Goal: Contribute content: Contribute content

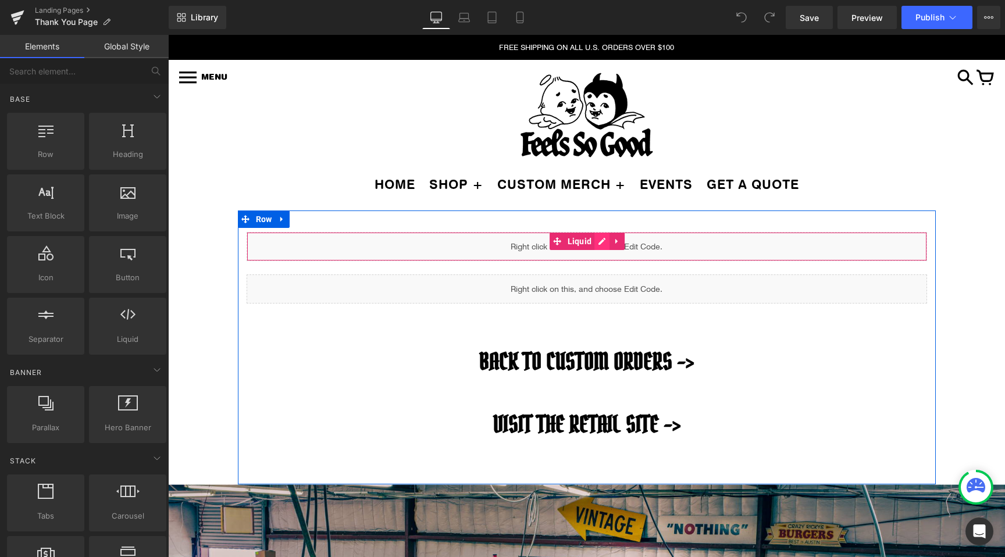
click at [603, 241] on div "Liquid" at bounding box center [587, 246] width 680 height 29
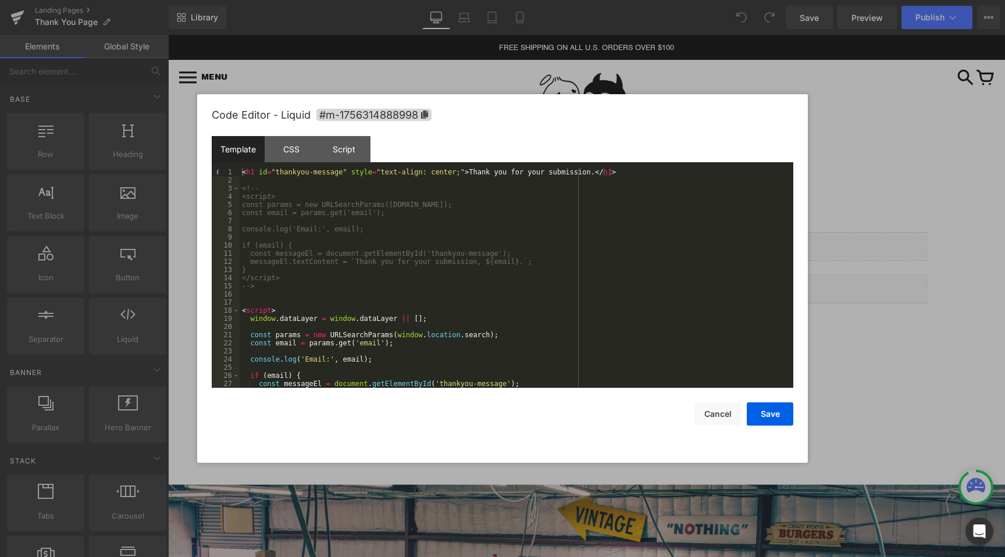
scroll to position [90, 0]
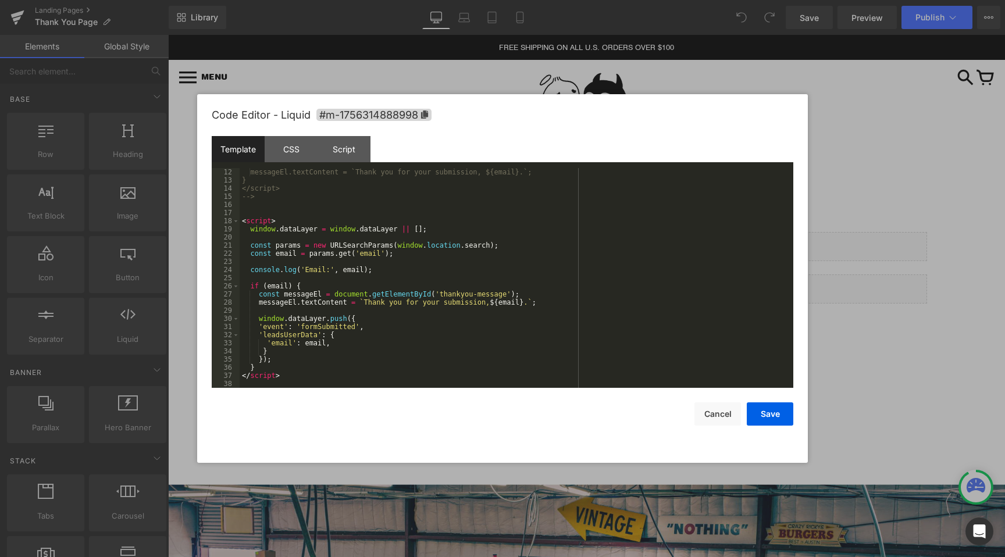
click at [927, 227] on div at bounding box center [502, 278] width 1005 height 557
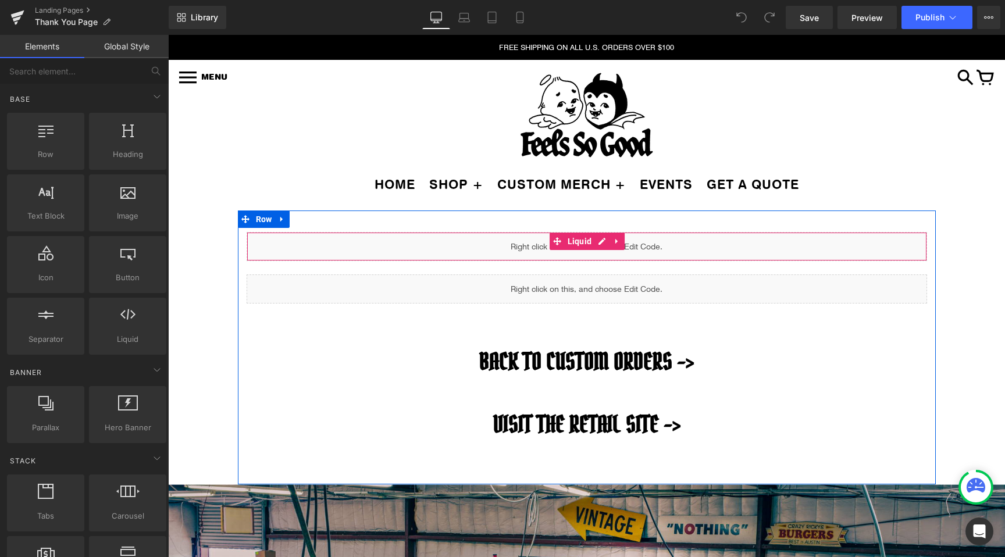
click at [596, 238] on div "Liquid" at bounding box center [587, 246] width 680 height 29
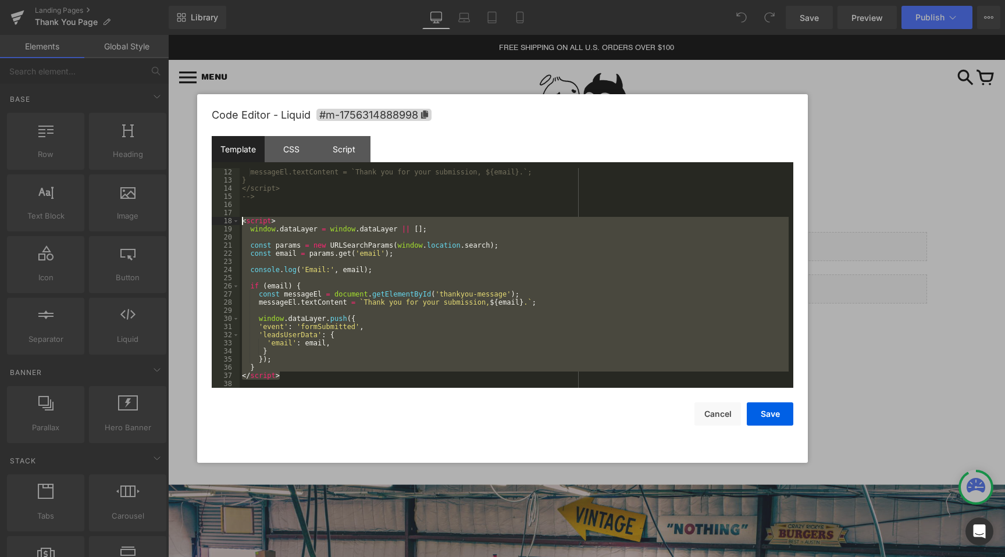
drag, startPoint x: 295, startPoint y: 374, endPoint x: 218, endPoint y: 224, distance: 168.5
click at [218, 224] on pre "12 13 14 15 16 17 18 19 20 21 22 23 24 25 26 27 28 29 30 31 32 33 34 35 36 37 3…" at bounding box center [503, 278] width 582 height 220
click at [290, 358] on div "messageEl.textContent = `Thank you for your submission, ${email}.`; } </script>…" at bounding box center [514, 286] width 549 height 236
drag, startPoint x: 287, startPoint y: 376, endPoint x: 236, endPoint y: 219, distance: 165.0
click at [236, 219] on pre "12 13 14 15 16 17 18 19 20 21 22 23 24 25 26 27 28 29 30 31 32 33 34 35 36 37 3…" at bounding box center [503, 278] width 582 height 220
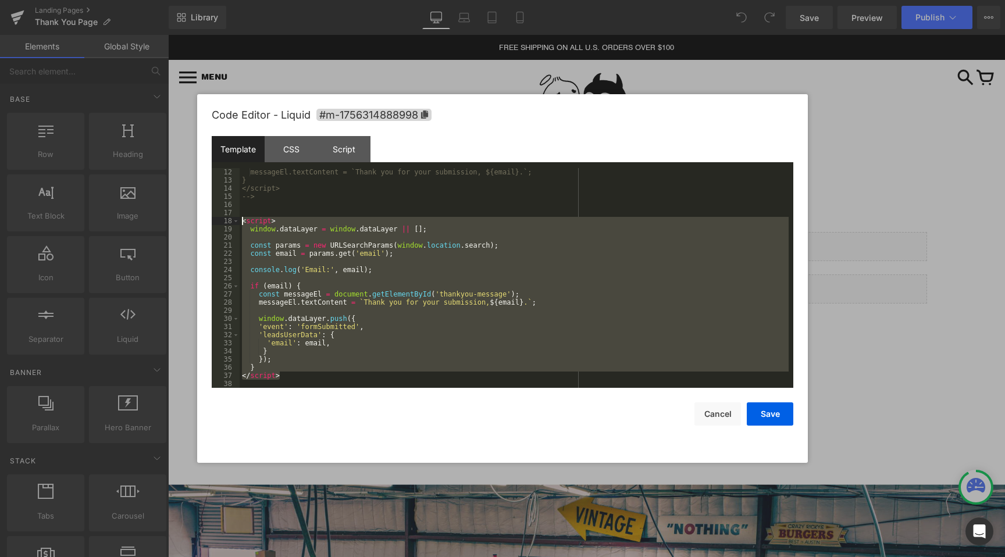
click at [392, 263] on div "messageEl.textContent = `Thank you for your submission, ${email}.`; } </script>…" at bounding box center [514, 286] width 549 height 236
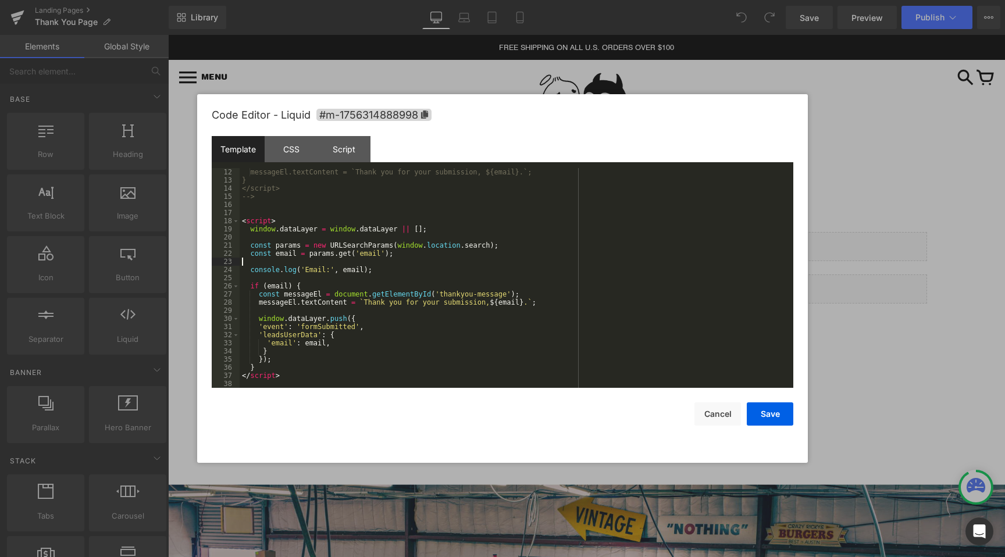
click at [400, 256] on div "messageEl.textContent = `Thank you for your submission, ${email}.`; } </script>…" at bounding box center [514, 286] width 549 height 236
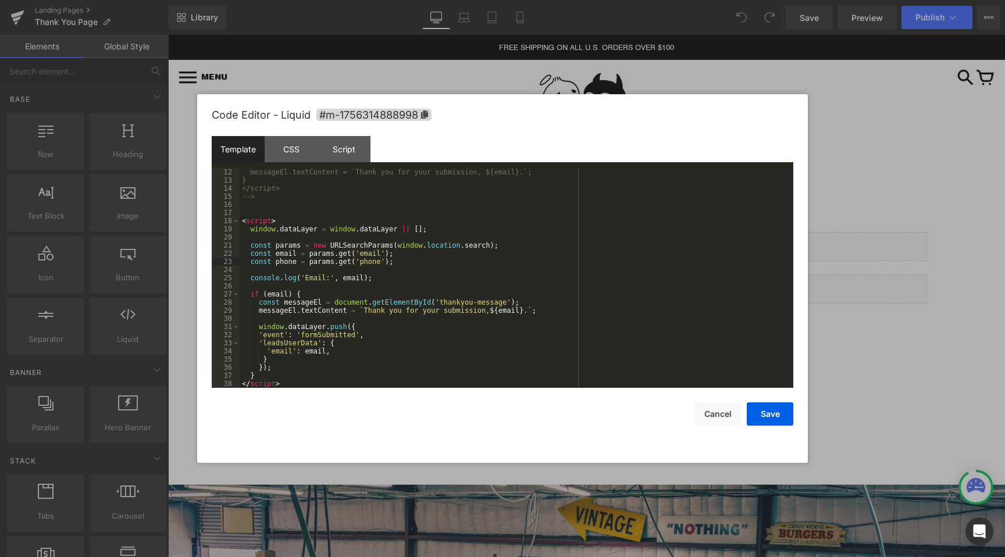
scroll to position [98, 0]
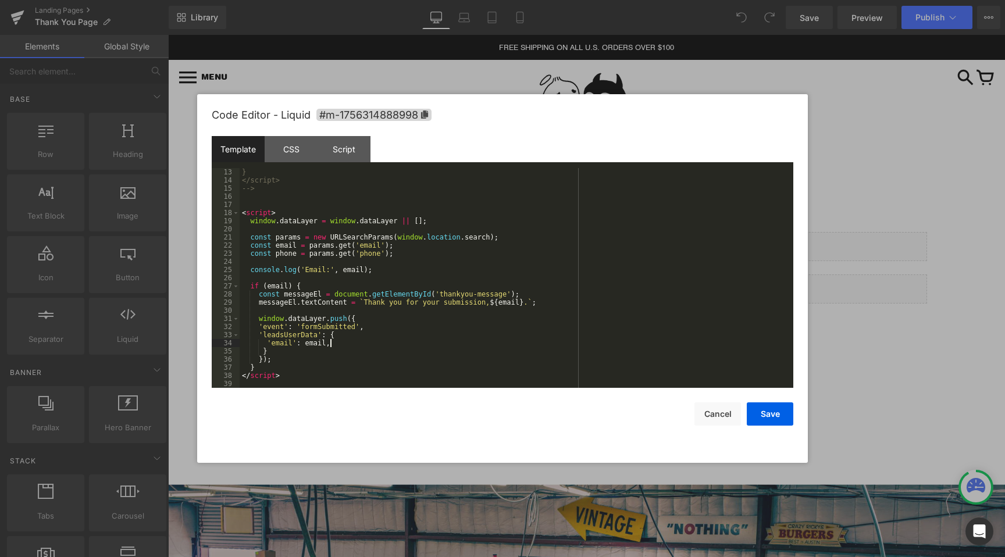
click at [349, 342] on div "} </script> --> < script > window . dataLayer = window . dataLayer || [ ] ; con…" at bounding box center [514, 286] width 549 height 236
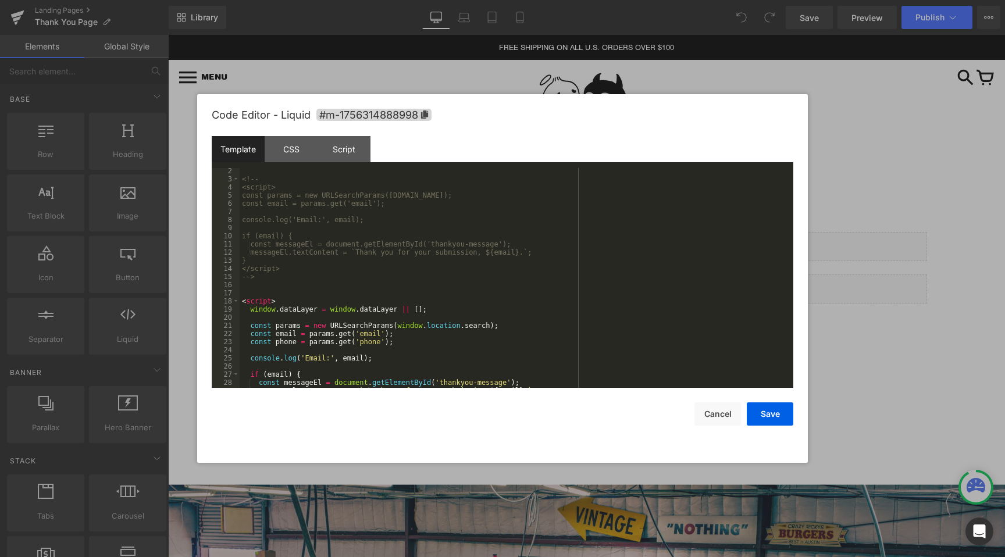
scroll to position [0, 0]
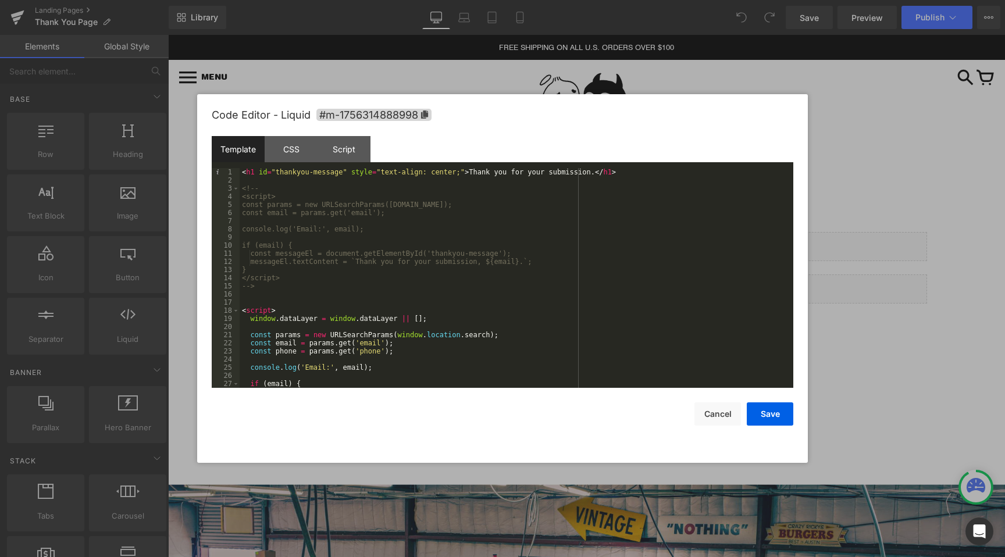
click at [291, 294] on div "< h1 id = "thankyou-message" style = "text-align: center;" > Thank you for your…" at bounding box center [514, 286] width 549 height 236
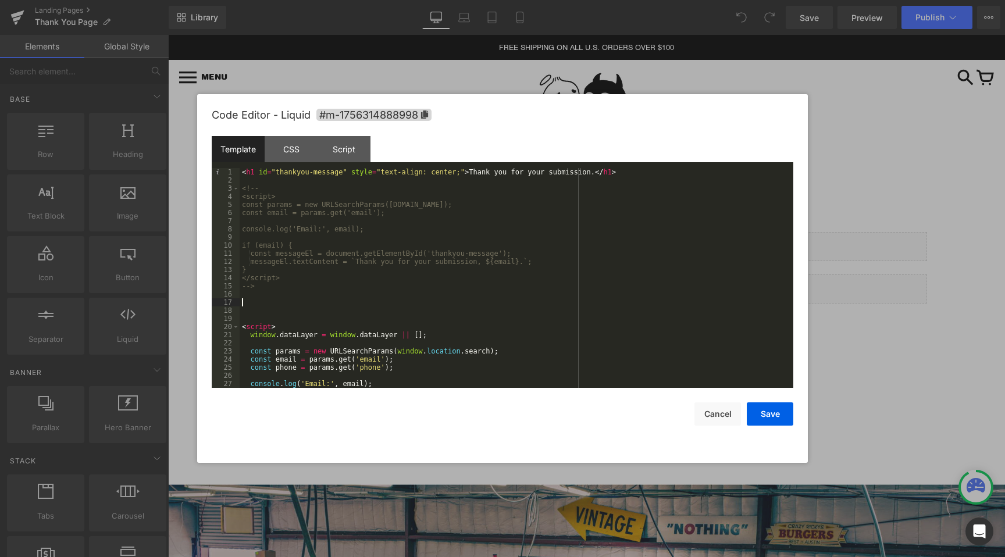
click at [255, 304] on div "< h1 id = "thankyou-message" style = "text-align: center;" > Thank you for your…" at bounding box center [514, 286] width 549 height 236
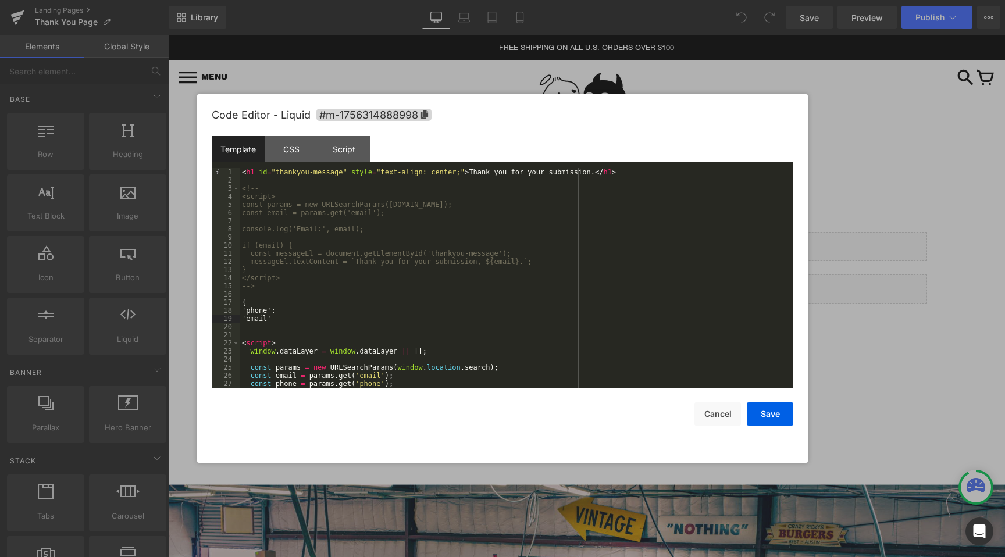
click at [286, 313] on div "< h1 id = "thankyou-message" style = "text-align: center;" > Thank you for your…" at bounding box center [514, 286] width 549 height 236
click at [279, 312] on div "< h1 id = "thankyou-message" style = "text-align: center;" > Thank you for your…" at bounding box center [514, 286] width 549 height 236
click at [277, 319] on div "< h1 id = "thankyou-message" style = "text-align: center;" > Thank you for your…" at bounding box center [514, 286] width 549 height 236
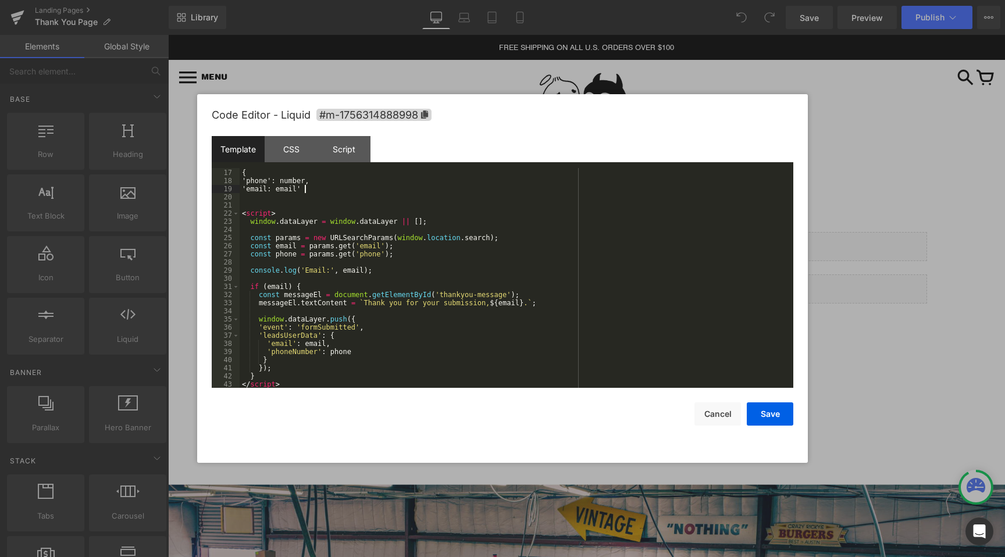
scroll to position [138, 0]
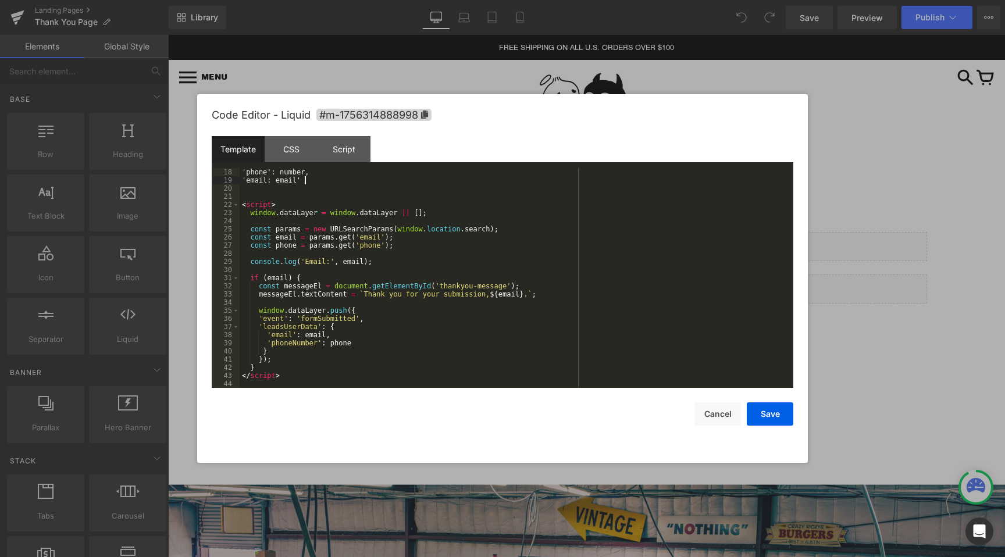
click at [254, 196] on div "'phone': number, 'email: email' < script > window . dataLayer = window . dataLa…" at bounding box center [514, 286] width 549 height 236
click at [249, 188] on div "'phone': number, 'email: email' < script > window . dataLayer = window . dataLa…" at bounding box center [514, 286] width 549 height 236
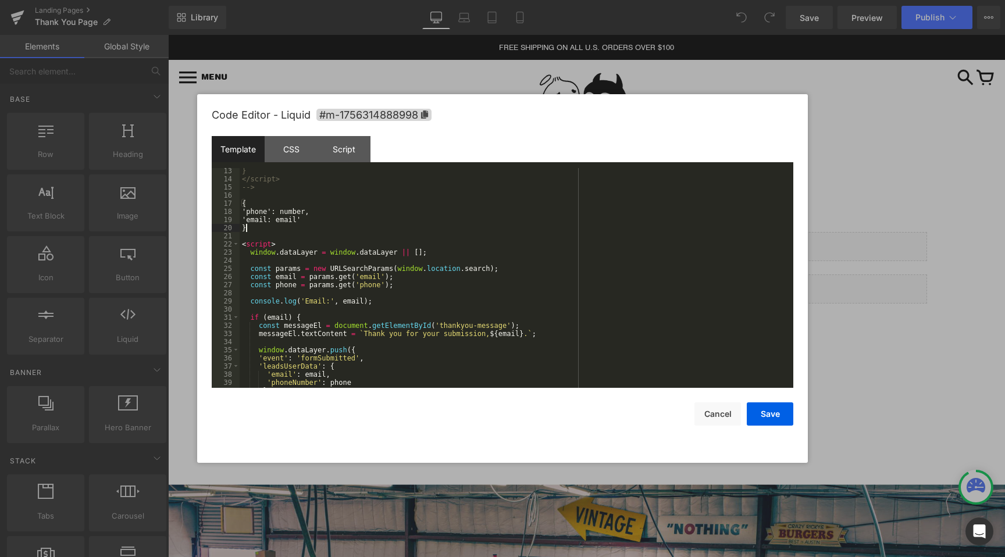
click at [287, 290] on div "} </script> --> { 'phone': number, 'email: email' } < script > window . dataLay…" at bounding box center [514, 285] width 549 height 236
click at [281, 287] on div "} </script> --> { 'phone': number, 'email: email' } < script > window . dataLay…" at bounding box center [514, 285] width 549 height 236
drag, startPoint x: 281, startPoint y: 287, endPoint x: 365, endPoint y: 287, distance: 83.2
click at [365, 287] on div "} </script> --> { 'phone': number, 'email: email' } < script > window . dataLay…" at bounding box center [514, 285] width 549 height 236
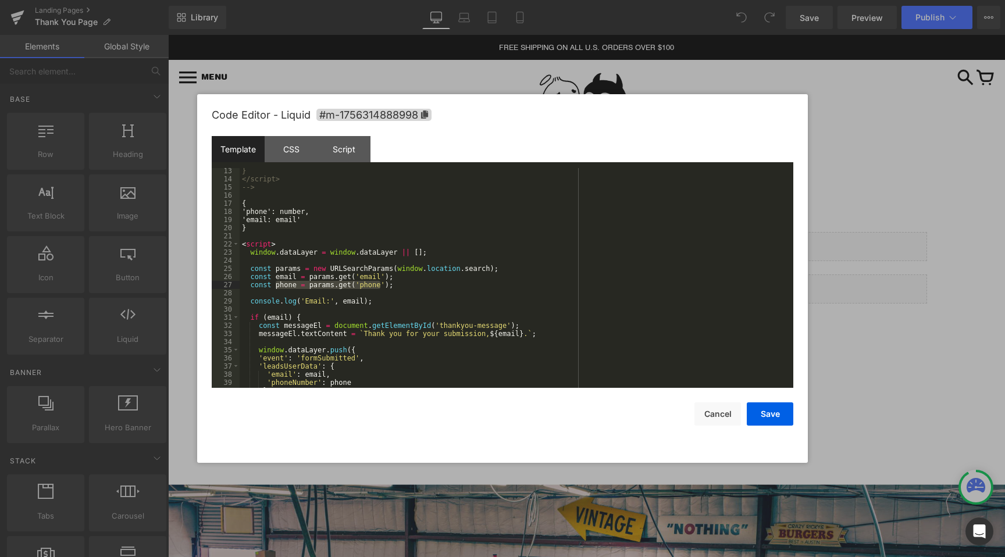
click at [319, 287] on div "} </script> --> { 'phone': number, 'email: email' } < script > window . dataLay…" at bounding box center [514, 285] width 549 height 236
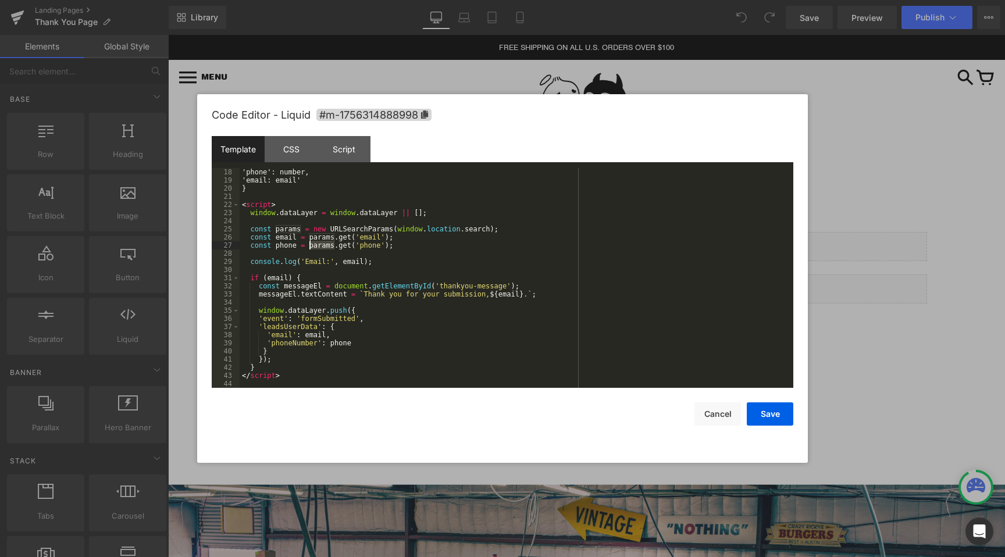
click at [341, 345] on div "'phone': number, 'email: email' } < script > window . dataLayer = window . data…" at bounding box center [514, 286] width 549 height 236
click at [387, 325] on div "'phone': number, 'email: email' } < script > window . dataLayer = window . data…" at bounding box center [514, 286] width 549 height 236
click at [771, 412] on button "Save" at bounding box center [770, 413] width 47 height 23
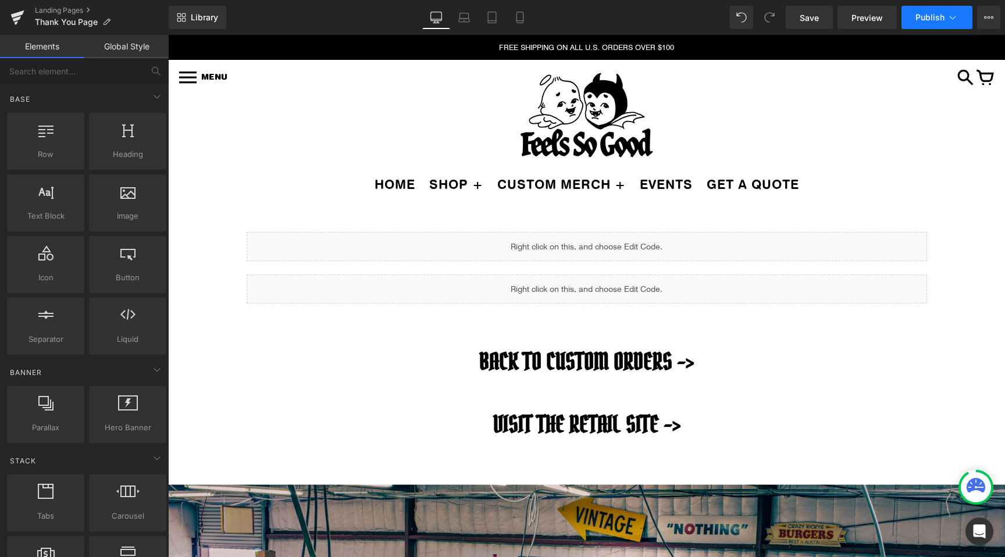
click at [925, 20] on span "Publish" at bounding box center [929, 17] width 29 height 9
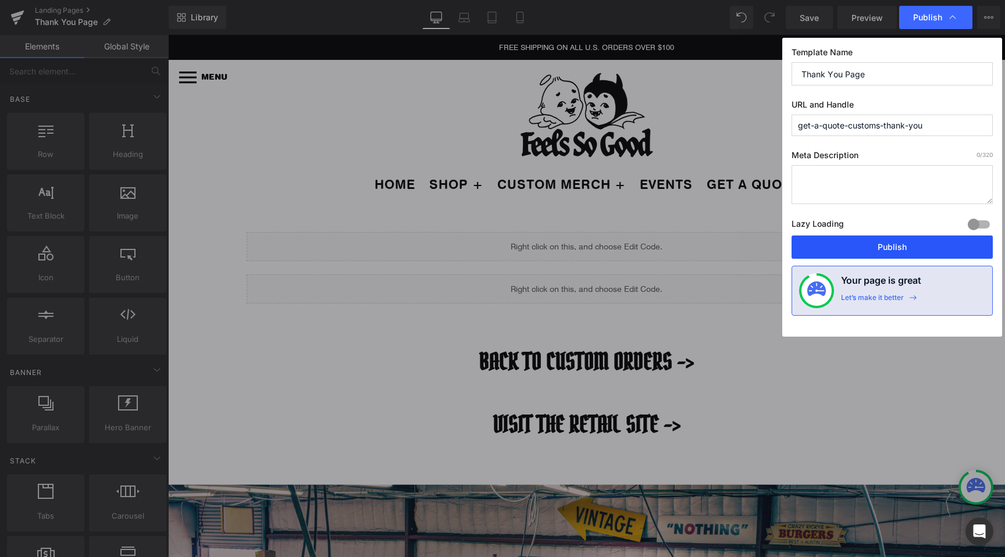
click at [888, 247] on button "Publish" at bounding box center [892, 247] width 201 height 23
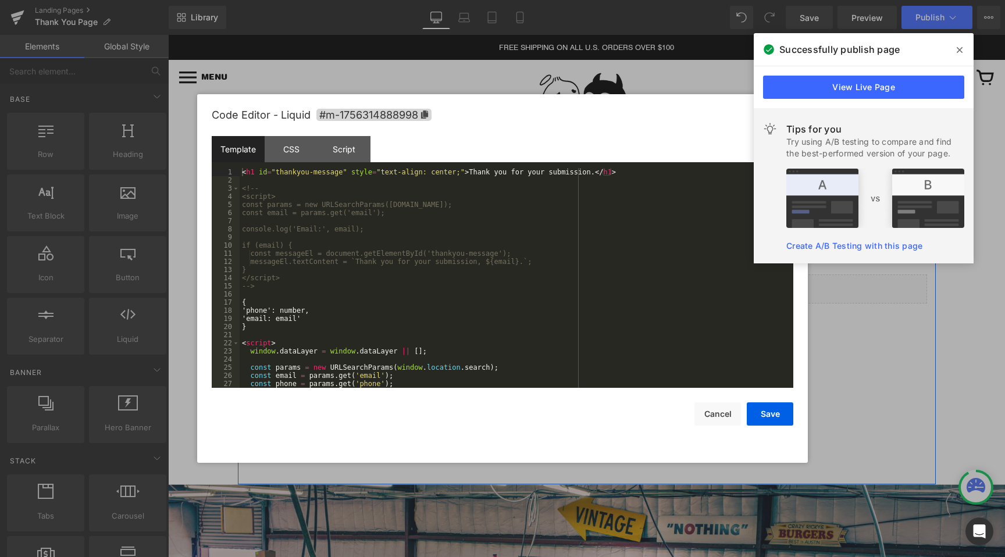
click at [600, 240] on div "Liquid" at bounding box center [587, 246] width 680 height 29
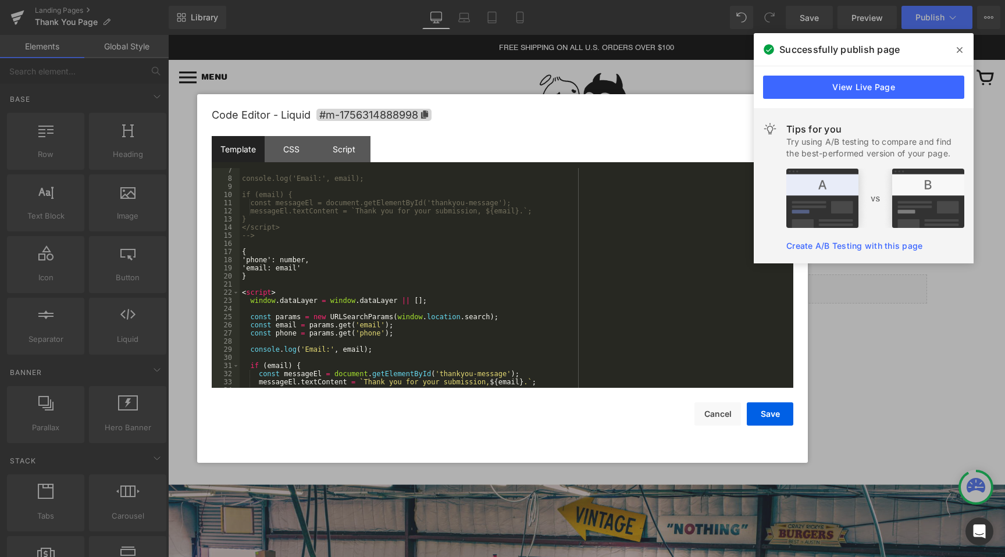
scroll to position [32, 0]
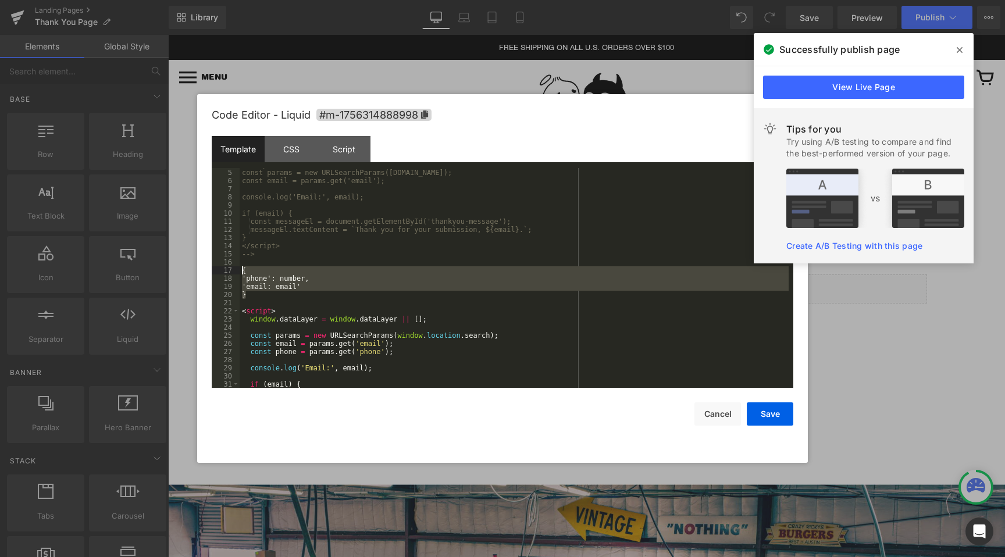
drag, startPoint x: 256, startPoint y: 297, endPoint x: 235, endPoint y: 267, distance: 36.6
click at [235, 267] on pre "4 5 6 7 8 9 10 11 12 13 14 15 16 17 18 19 20 21 22 23 24 25 26 27 28 29 30 31 3…" at bounding box center [503, 278] width 582 height 220
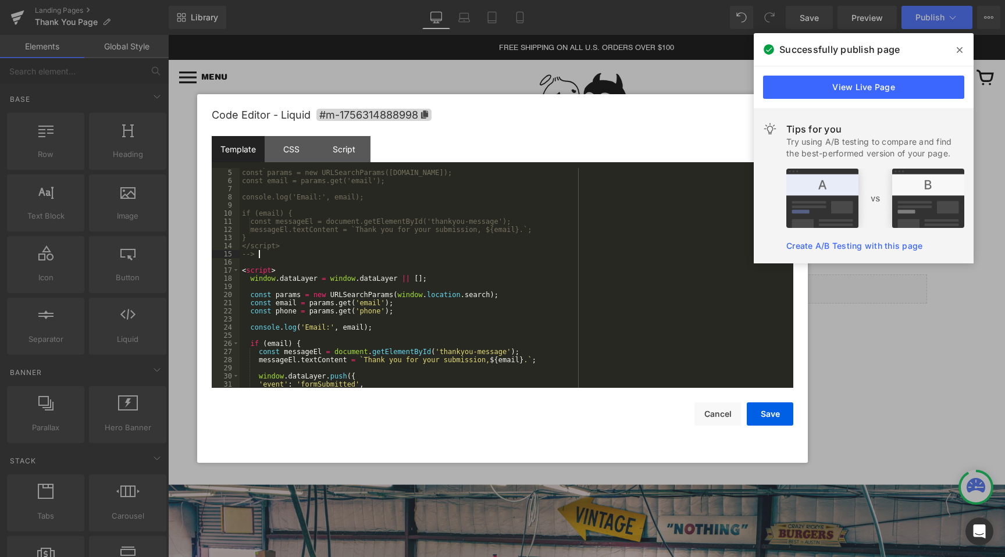
scroll to position [0, 0]
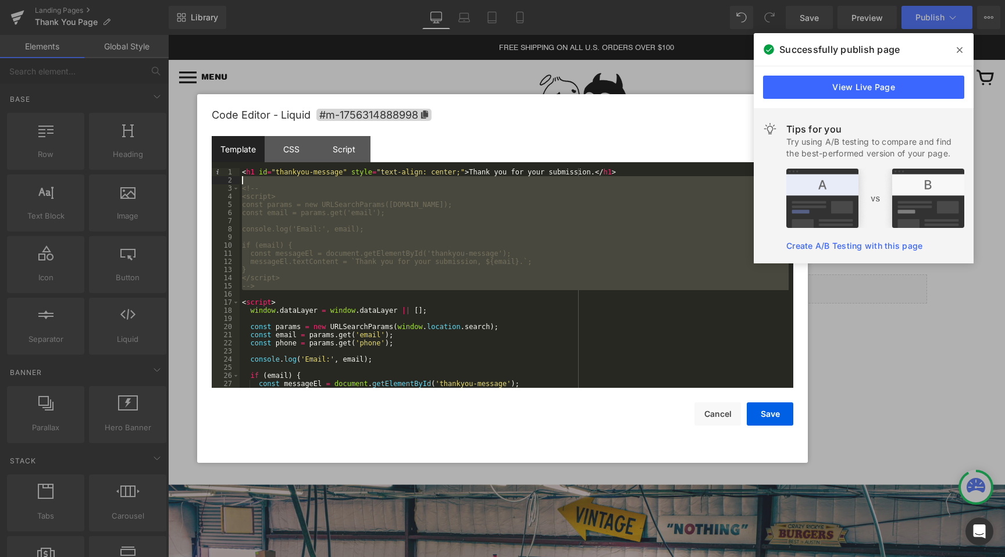
drag, startPoint x: 269, startPoint y: 292, endPoint x: 234, endPoint y: 184, distance: 113.5
click at [234, 184] on pre "1 2 3 4 5 6 7 8 9 10 11 12 13 14 15 16 17 18 19 20 21 22 23 24 25 26 27 28 < h1…" at bounding box center [503, 278] width 582 height 220
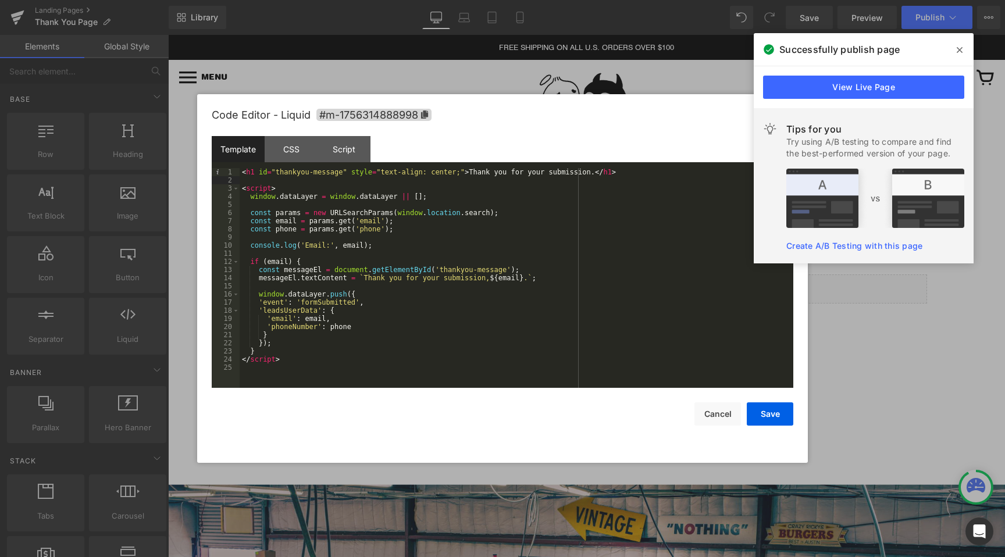
click at [388, 247] on div "< h1 id = "thankyou-message" style = "text-align: center;" > Thank you for your…" at bounding box center [517, 286] width 554 height 236
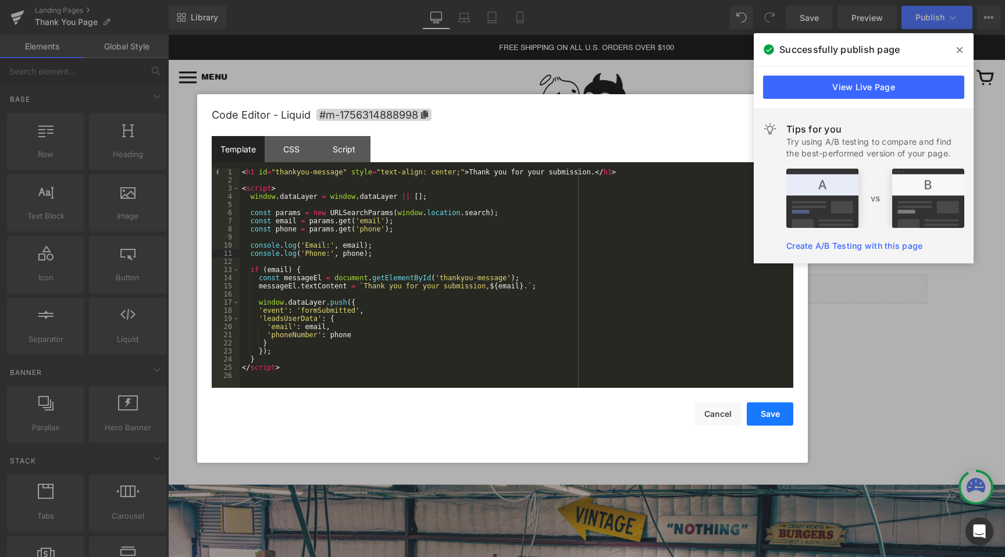
click at [772, 412] on button "Save" at bounding box center [770, 413] width 47 height 23
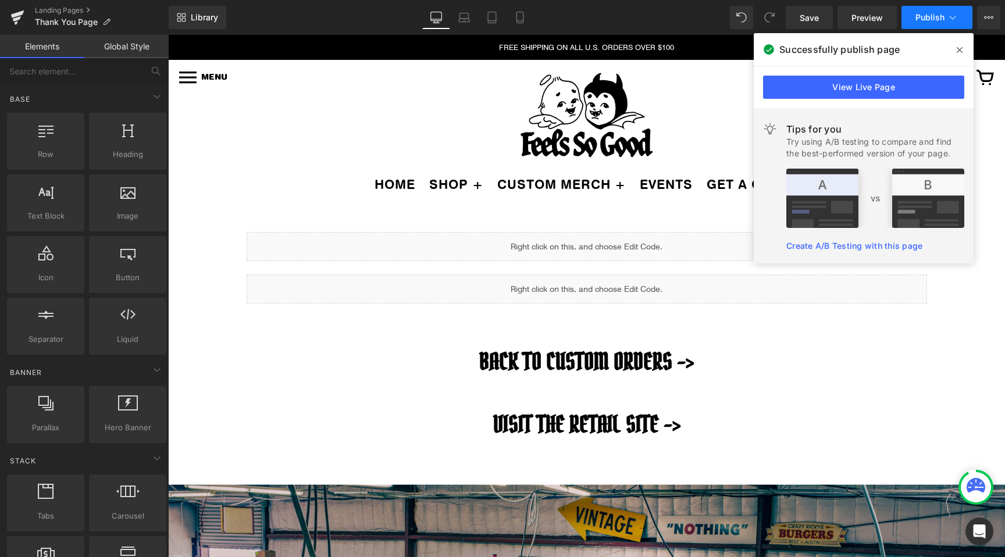
click at [940, 11] on button "Publish" at bounding box center [936, 17] width 71 height 23
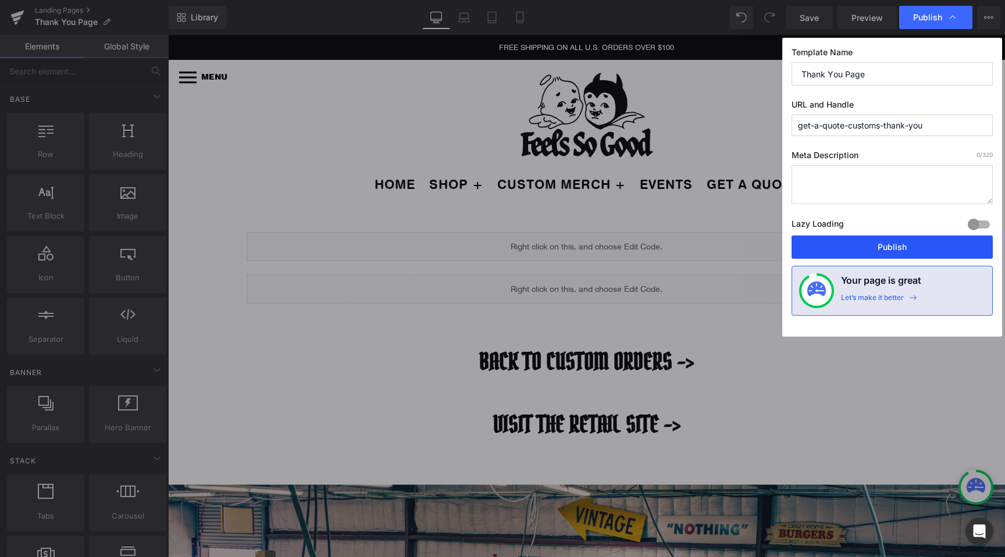
click at [903, 249] on button "Publish" at bounding box center [892, 247] width 201 height 23
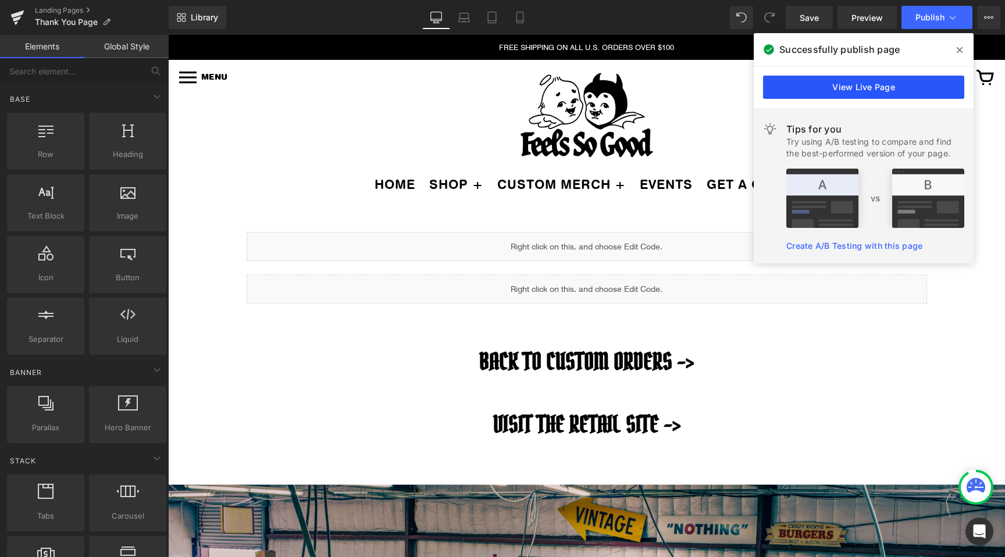
click at [794, 84] on link "View Live Page" at bounding box center [863, 87] width 201 height 23
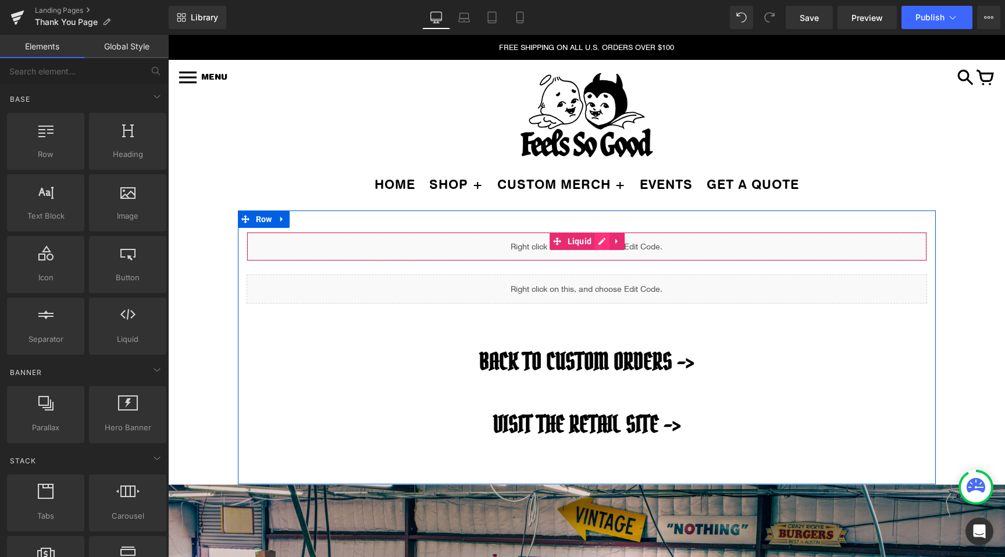
click at [601, 240] on div "Liquid" at bounding box center [587, 246] width 680 height 29
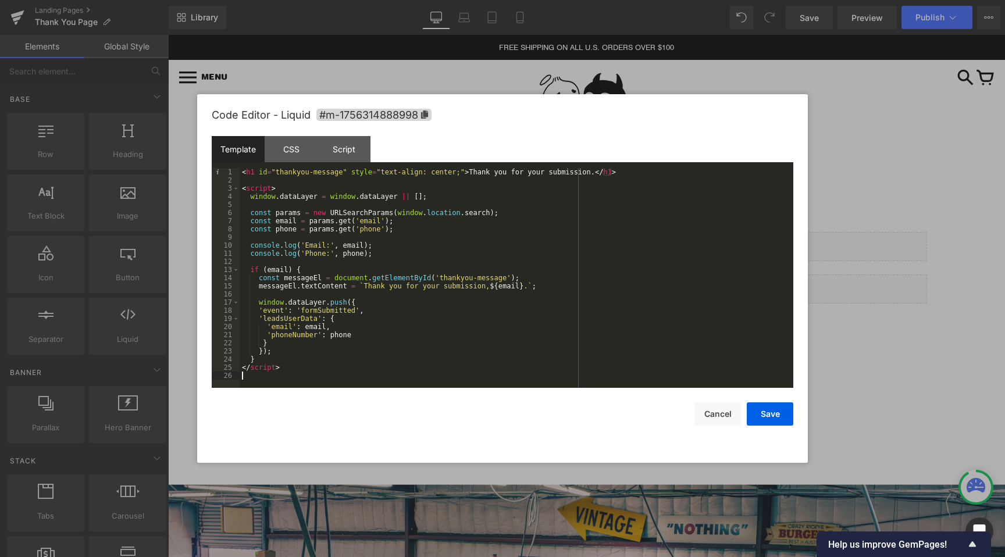
click at [769, 387] on div "< h1 id = "thankyou-message" style = "text-align: center;" > Thank you for your…" at bounding box center [517, 286] width 554 height 236
click at [764, 422] on button "Save" at bounding box center [770, 413] width 47 height 23
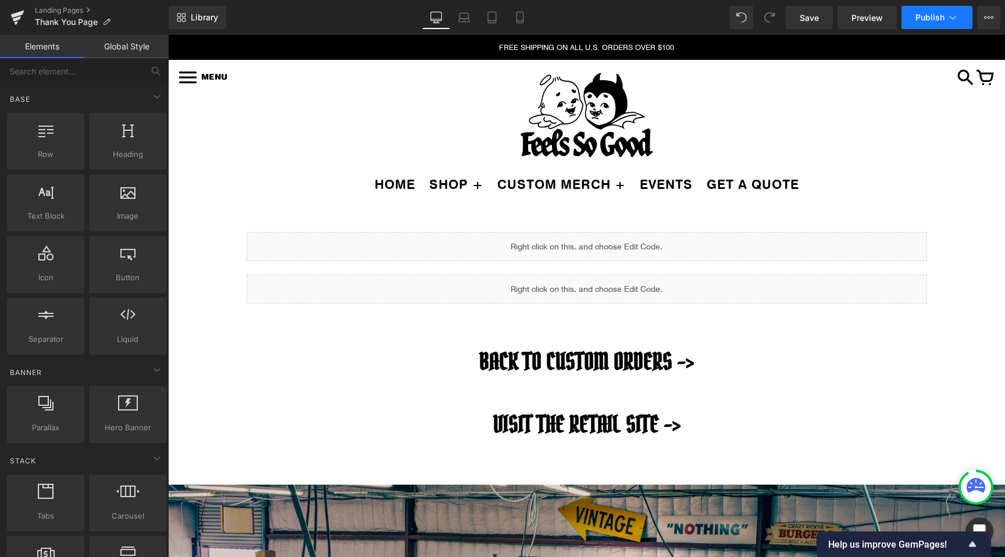
click at [904, 15] on button "Publish" at bounding box center [936, 17] width 71 height 23
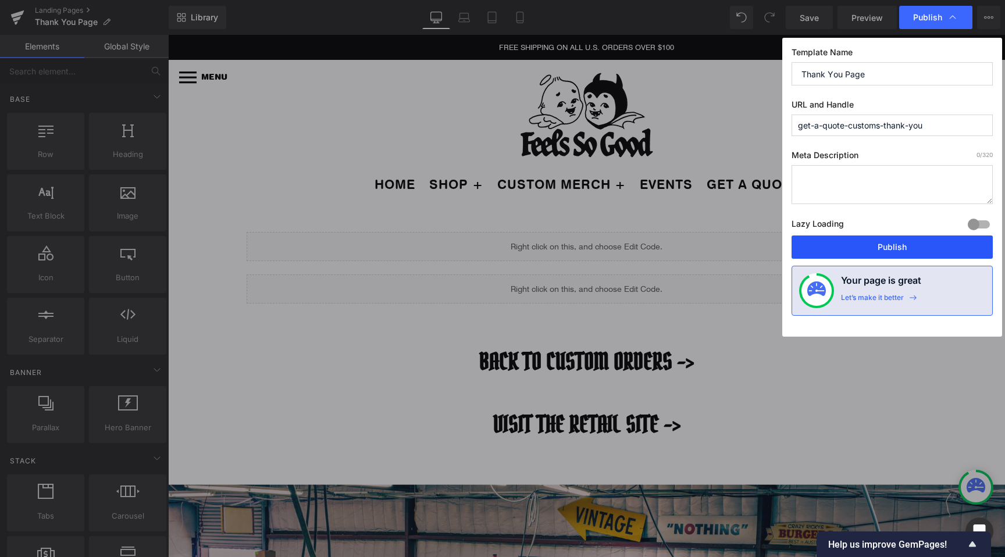
click at [844, 238] on button "Publish" at bounding box center [892, 247] width 201 height 23
